Goal: Information Seeking & Learning: Check status

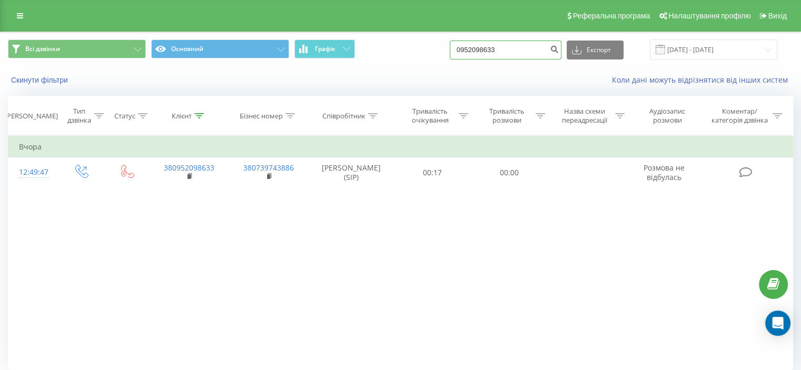
drag, startPoint x: 0, startPoint y: 0, endPoint x: 450, endPoint y: 59, distance: 453.9
click at [450, 59] on div "Всі дзвінки Основний Графік 0952098633 Експорт .csv .xls .xlsx [DATE] - [DATE]" at bounding box center [400, 49] width 785 height 21
paste input "6) [PHONE_NUMBER]"
click at [488, 49] on input "096) [PHONE_NUMBER]" at bounding box center [506, 50] width 112 height 19
type input "0968443514"
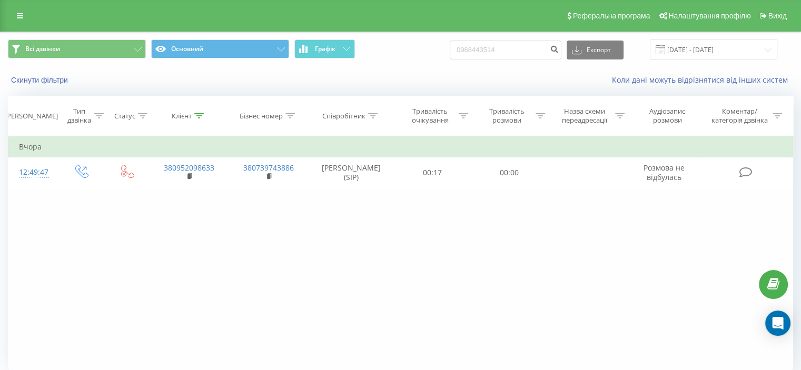
click at [425, 67] on div "Всі дзвінки Основний Графік 0968443514 Експорт .csv .xls .xlsx [DATE] - [DATE]" at bounding box center [401, 49] width 800 height 35
click at [520, 48] on input "0968443514" at bounding box center [506, 50] width 112 height 19
